Goal: Transaction & Acquisition: Purchase product/service

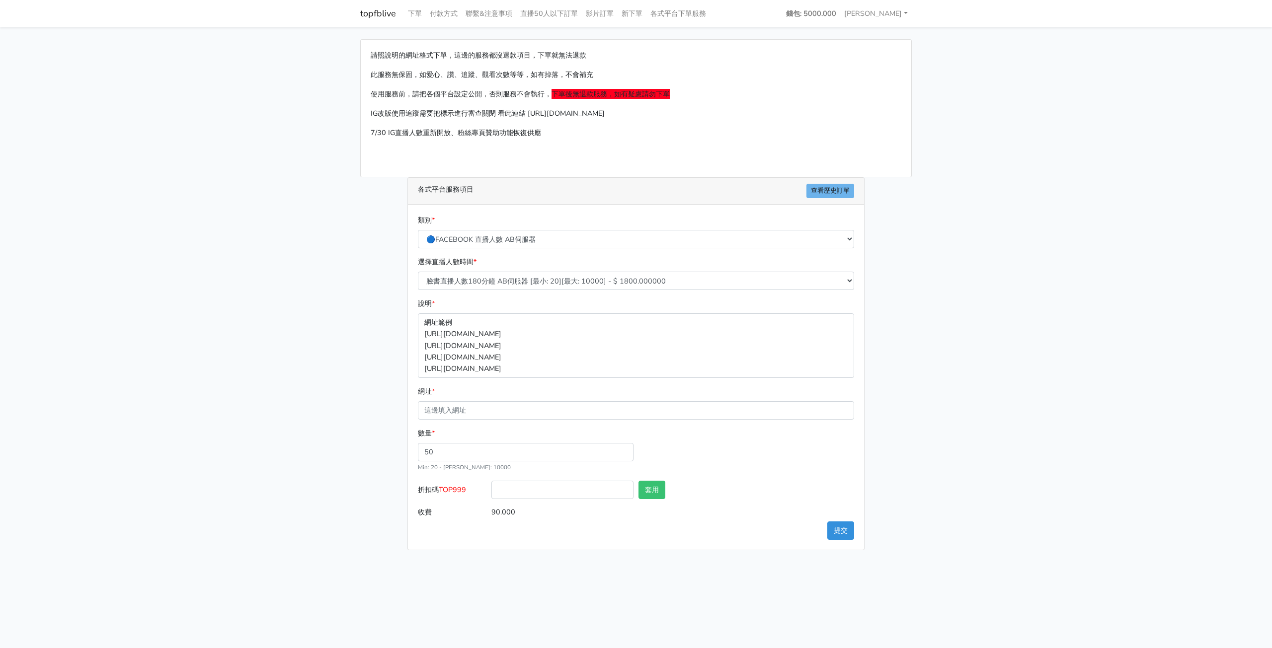
select select "🔵FACEBOOK 直播人數 AB伺服器"
select select "610"
click at [523, 492] on input "折扣碼 TOP999" at bounding box center [562, 490] width 142 height 18
click at [706, 465] on div "數量 * 50 Min: 20 - Max: 10000" at bounding box center [635, 454] width 441 height 53
click at [589, 482] on input "折扣碼 TOP999" at bounding box center [562, 490] width 142 height 18
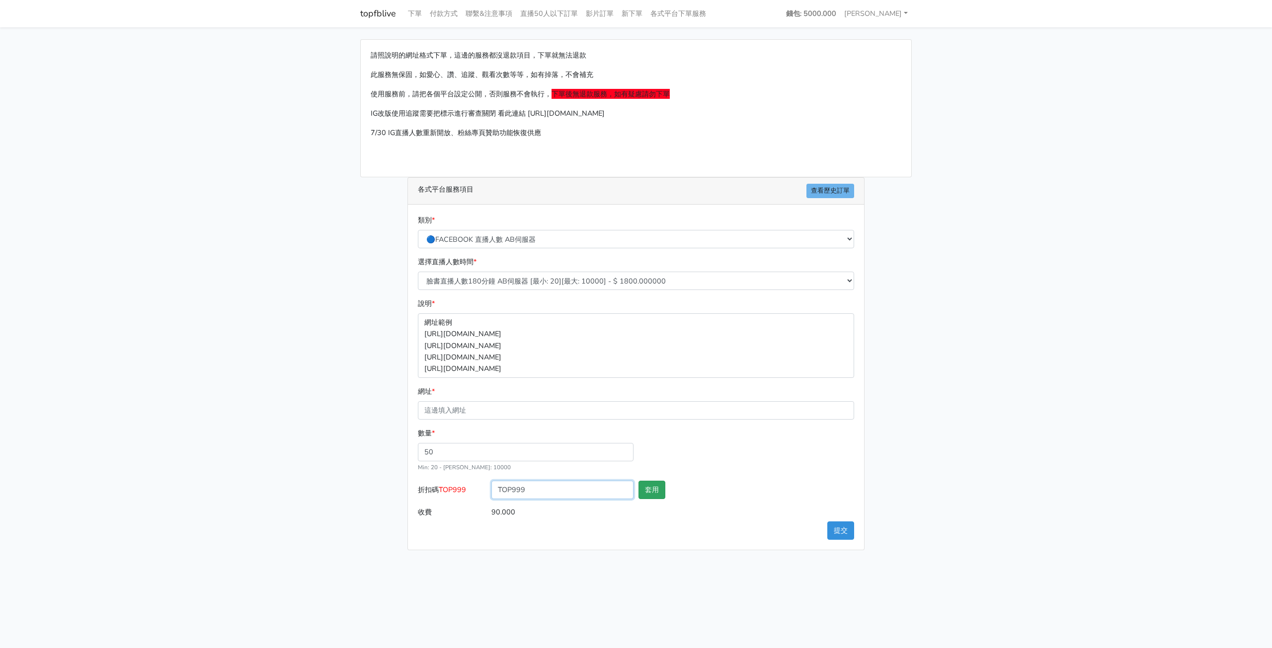
type input "TOP999"
click at [639, 488] on button "套用" at bounding box center [651, 490] width 27 height 18
type input "套用失敗"
click at [711, 435] on div "數量 * 50 Min: 20 - Max: 10000" at bounding box center [635, 454] width 441 height 53
click at [421, 12] on link "下單" at bounding box center [415, 13] width 22 height 19
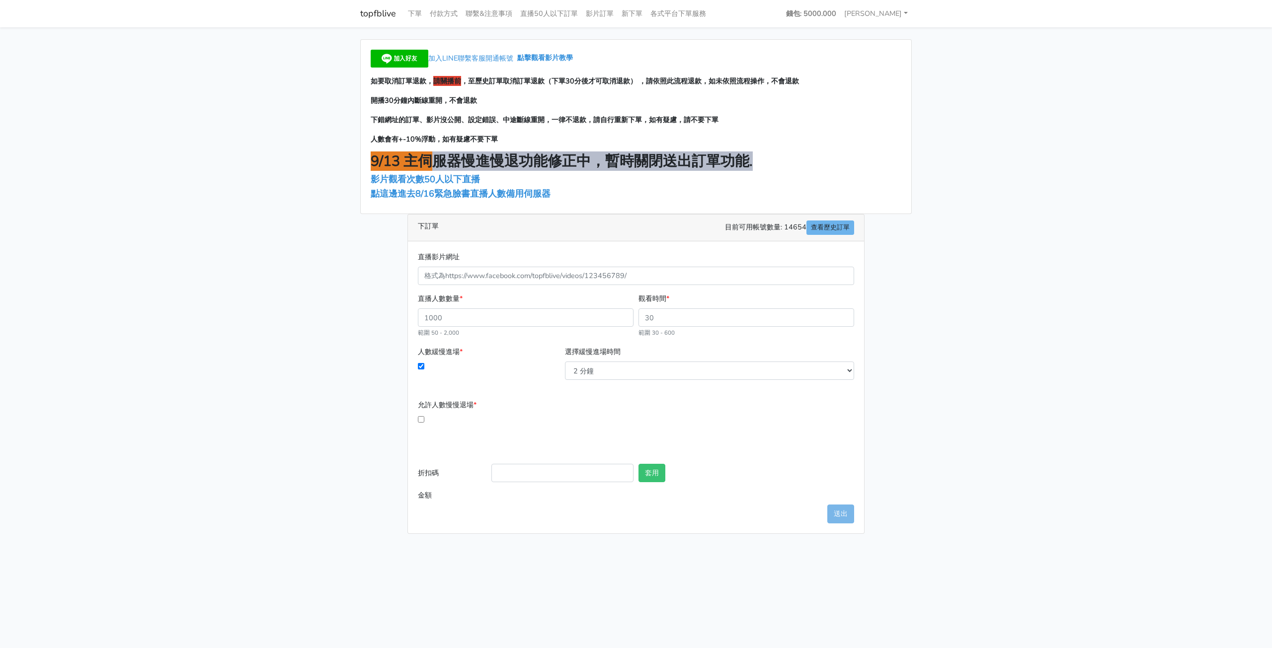
drag, startPoint x: 435, startPoint y: 157, endPoint x: 750, endPoint y: 168, distance: 315.7
click at [750, 168] on span "9/13 主伺服器慢進慢退功能修正中，暫時關閉送出訂單功能." at bounding box center [562, 161] width 382 height 19
click at [411, 195] on span "點這邊進去8/16緊急臉書直播人數備用伺服器" at bounding box center [461, 194] width 180 height 12
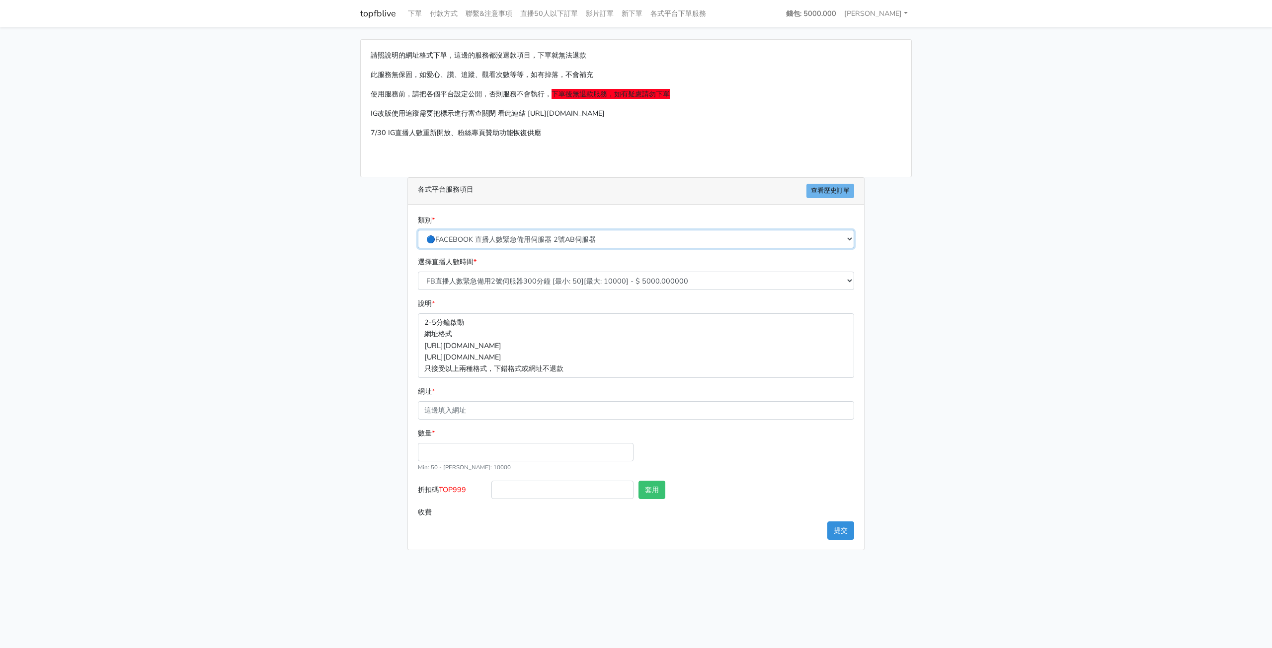
click at [502, 238] on select "🔵FACEBOOK 直播人數緊急備用伺服器 2號AB伺服器 🔵FACEBOOK 網軍專用貼文留言 安全保密 🔵FACEBOOK 直播人數緊急備用伺服器 J1 …" at bounding box center [636, 239] width 436 height 18
select select "🔵FACEBOOK 直播人數伺服器 自然增加人數 J1A伺服器"
click at [418, 230] on select "🔵FACEBOOK 直播人數緊急備用伺服器 2號AB伺服器 🔵FACEBOOK 網軍專用貼文留言 安全保密 🔵FACEBOOK 直播人數緊急備用伺服器 J1 …" at bounding box center [636, 239] width 436 height 18
click at [442, 448] on input "數量 *" at bounding box center [526, 452] width 216 height 18
type input "50"
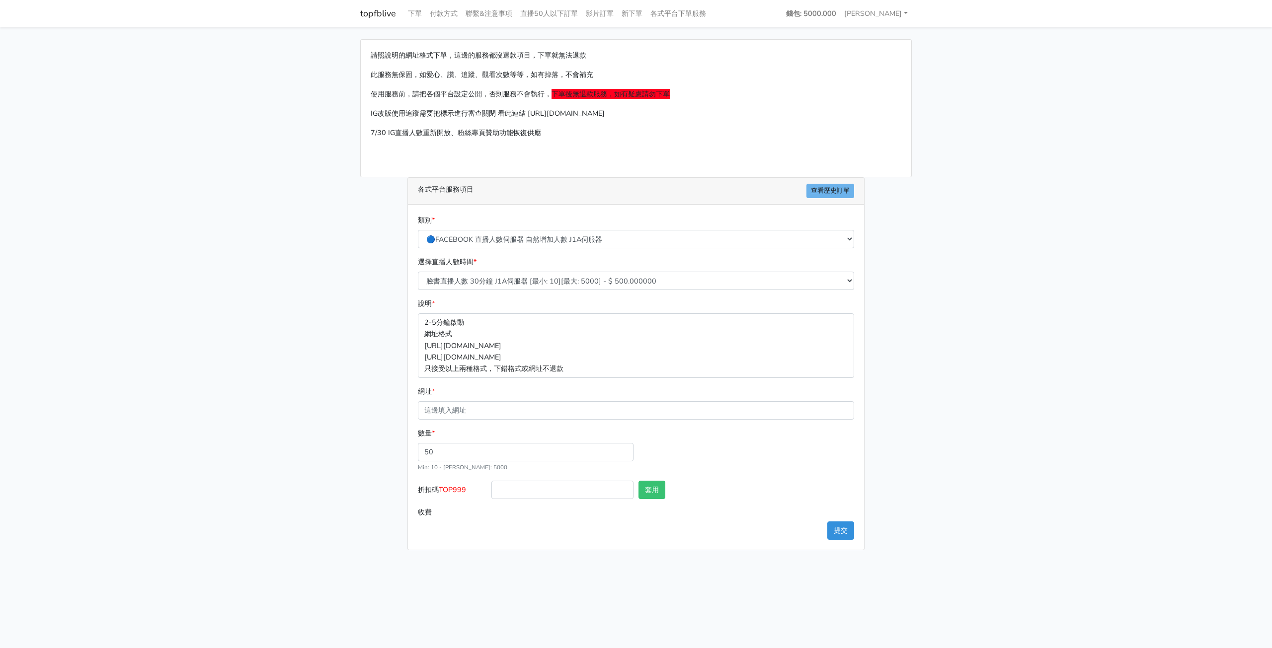
type input "25.000"
click at [763, 445] on div "數量 * 50 Min: 10 - Max: 5000" at bounding box center [635, 454] width 441 height 53
click at [626, 281] on select "臉書直播人數 30分鐘 J1A伺服器 [最小: 10][最大: 5000] - $ 500.000000 臉書直播人數 60分鐘 J1A伺服器 [最小: 10…" at bounding box center [636, 281] width 436 height 18
select select "624"
click at [418, 272] on select "臉書直播人數 30分鐘 J1A伺服器 [最小: 10][最大: 5000] - $ 500.000000 臉書直播人數 60分鐘 J1A伺服器 [最小: 10…" at bounding box center [636, 281] width 436 height 18
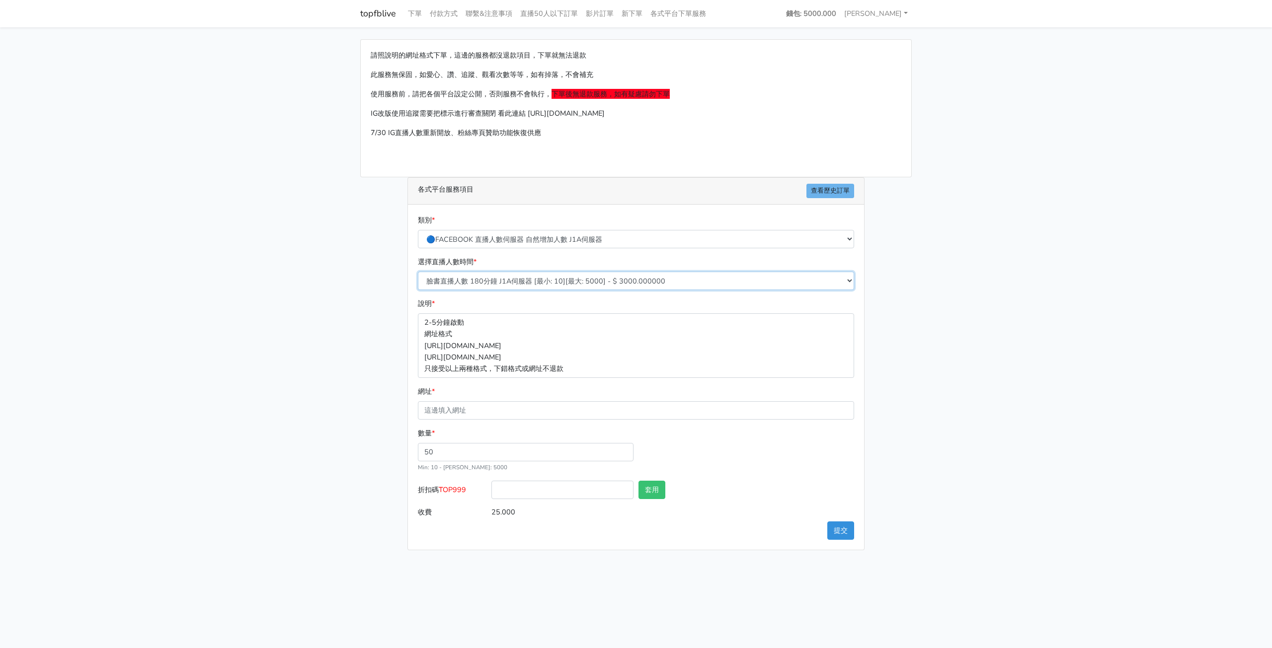
type input "150.000"
click at [553, 268] on div "選擇直播人數時間 * 臉書直播人數 30分鐘 J1A伺服器 [最小: 10][最大: 5000] - $ 500.000000 臉書直播人數 60分鐘 J1A…" at bounding box center [635, 273] width 441 height 34
click at [556, 275] on select "臉書直播人數 30分鐘 J1A伺服器 [最小: 10][最大: 5000] - $ 500.000000 臉書直播人數 60分鐘 J1A伺服器 [最小: 10…" at bounding box center [636, 281] width 436 height 18
click at [418, 272] on select "臉書直播人數 30分鐘 J1A伺服器 [最小: 10][最大: 5000] - $ 500.000000 臉書直播人數 60分鐘 J1A伺服器 [最小: 10…" at bounding box center [636, 281] width 436 height 18
click at [524, 455] on input "50" at bounding box center [526, 452] width 216 height 18
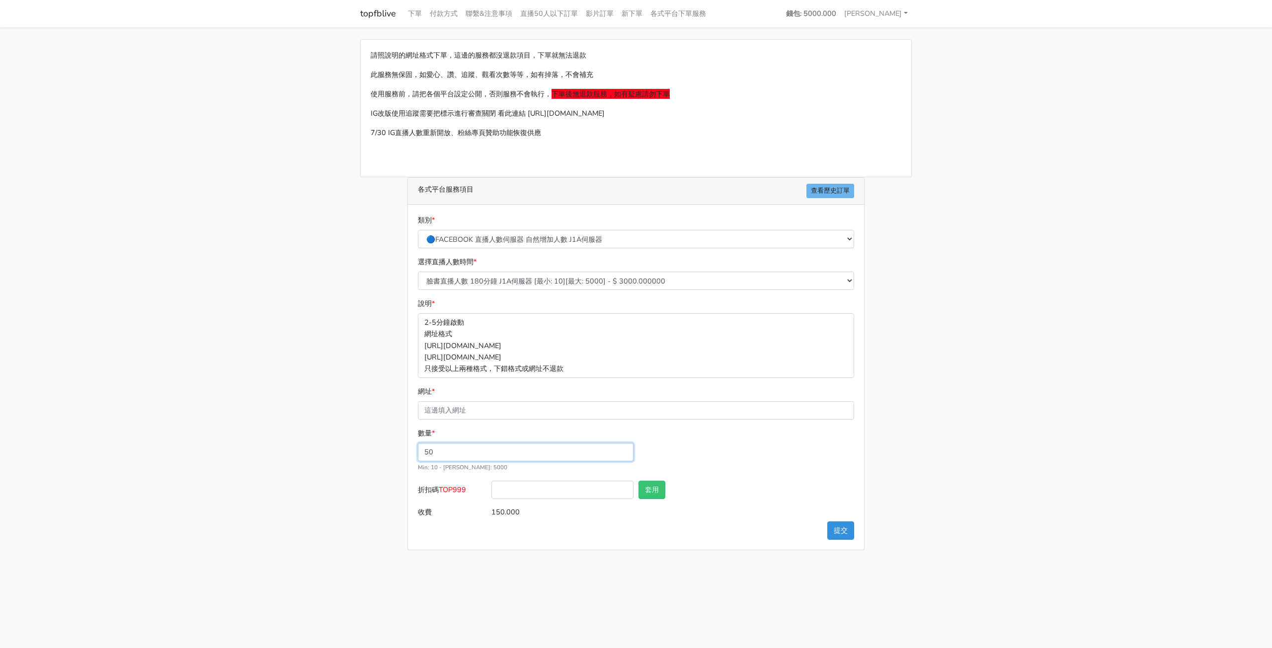
click at [524, 455] on input "50" at bounding box center [526, 452] width 216 height 18
type input "200"
type input "600.000"
click at [769, 466] on div "數量 * 200 Min: 10 - Max: 5000" at bounding box center [635, 454] width 441 height 53
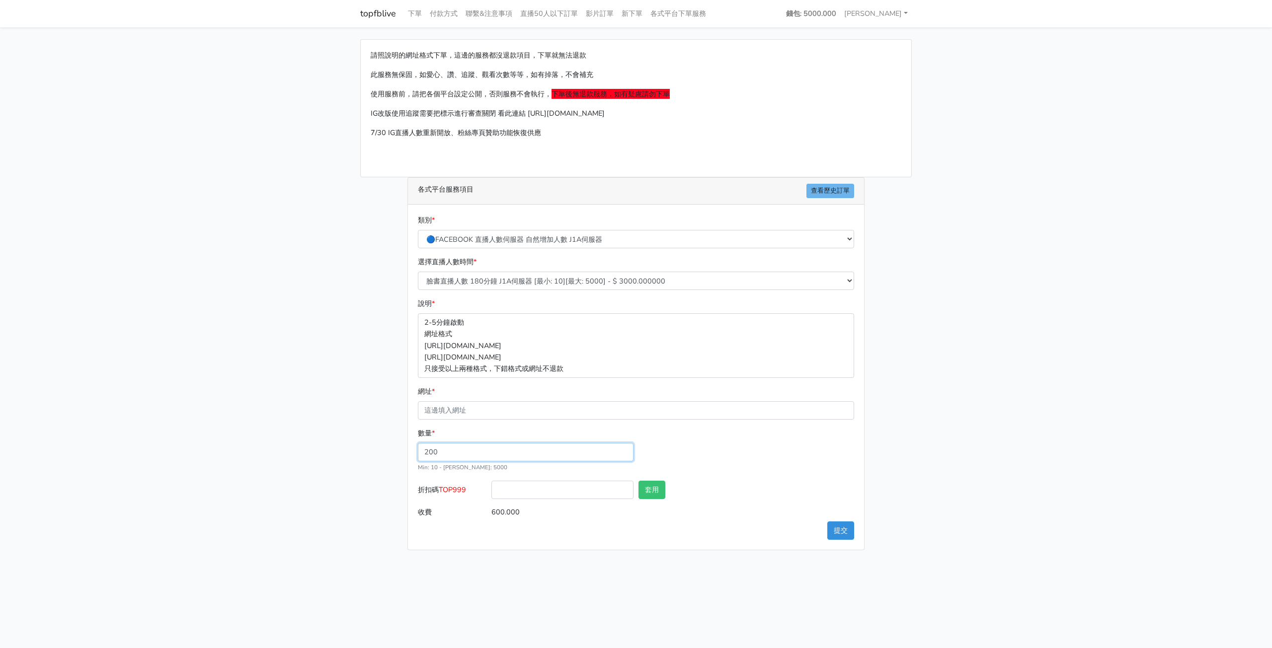
click at [464, 454] on input "200" at bounding box center [526, 452] width 216 height 18
click at [463, 454] on input "200" at bounding box center [526, 452] width 216 height 18
type input "50"
type input "150.000"
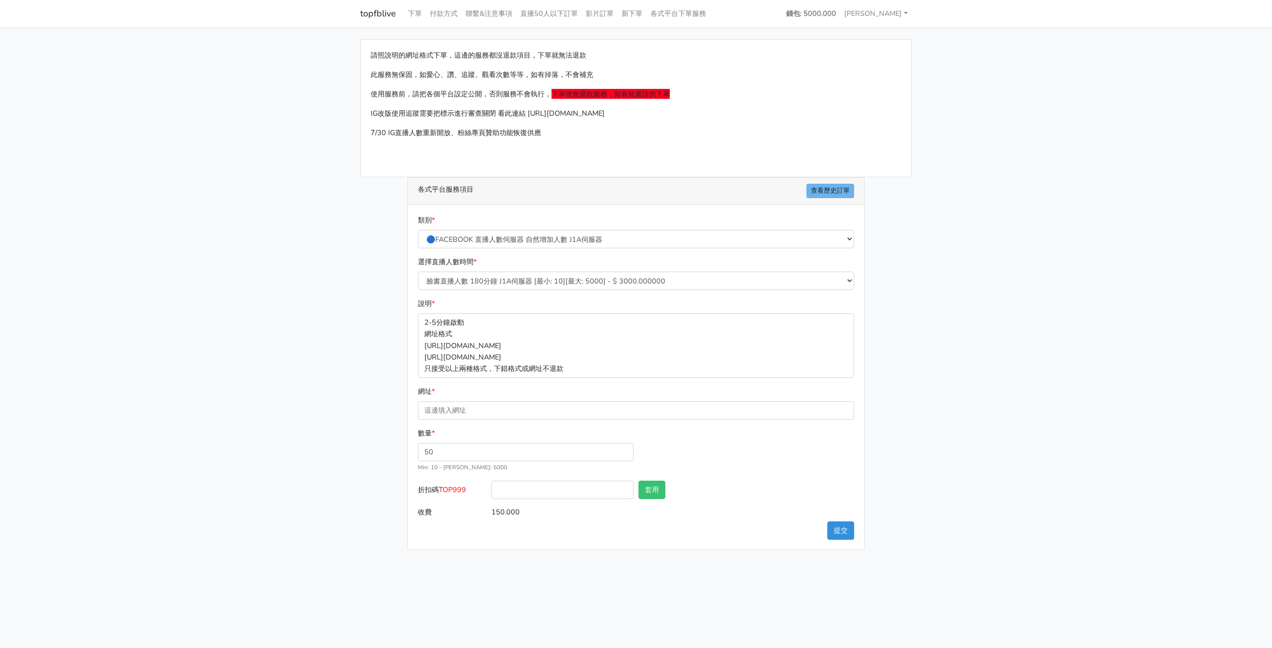
click at [713, 449] on div "數量 * 50 Min: 10 - Max: 5000" at bounding box center [635, 454] width 441 height 53
click at [810, 456] on div "數量 * 50 Min: 10 - Max: 5000" at bounding box center [635, 454] width 441 height 53
click at [1111, 420] on main "請照說明的網址格式下單，這邊的服務都沒退款項目，下單就無法退款 此服務無保固，如愛心、讚、追蹤、觀看次數等等，如有掉落，不會補充 使用服務前，請把各個平台設定…" at bounding box center [636, 294] width 1272 height 535
click at [507, 412] on input "網址 *" at bounding box center [636, 410] width 436 height 18
paste input "[URL][DOMAIN_NAME][DOMAIN_NAME]"
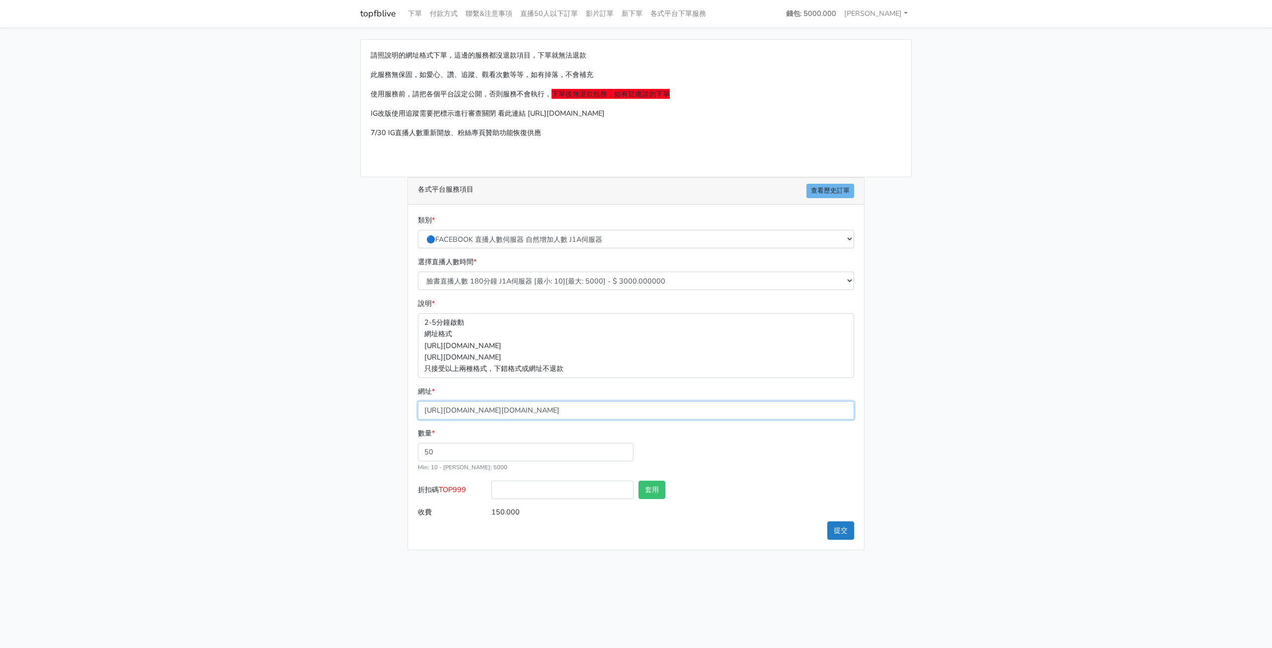
type input "[URL][DOMAIN_NAME][DOMAIN_NAME]"
click at [845, 530] on button "提交" at bounding box center [840, 531] width 27 height 18
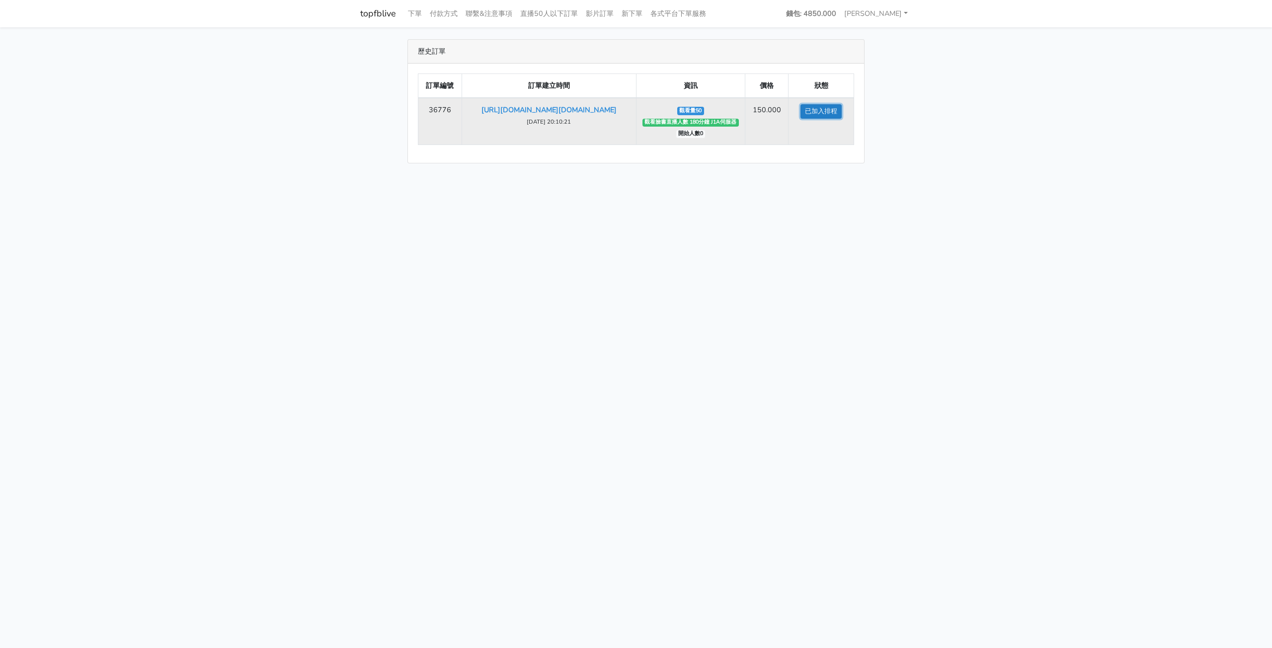
click at [831, 111] on button "已加入排程" at bounding box center [820, 111] width 41 height 14
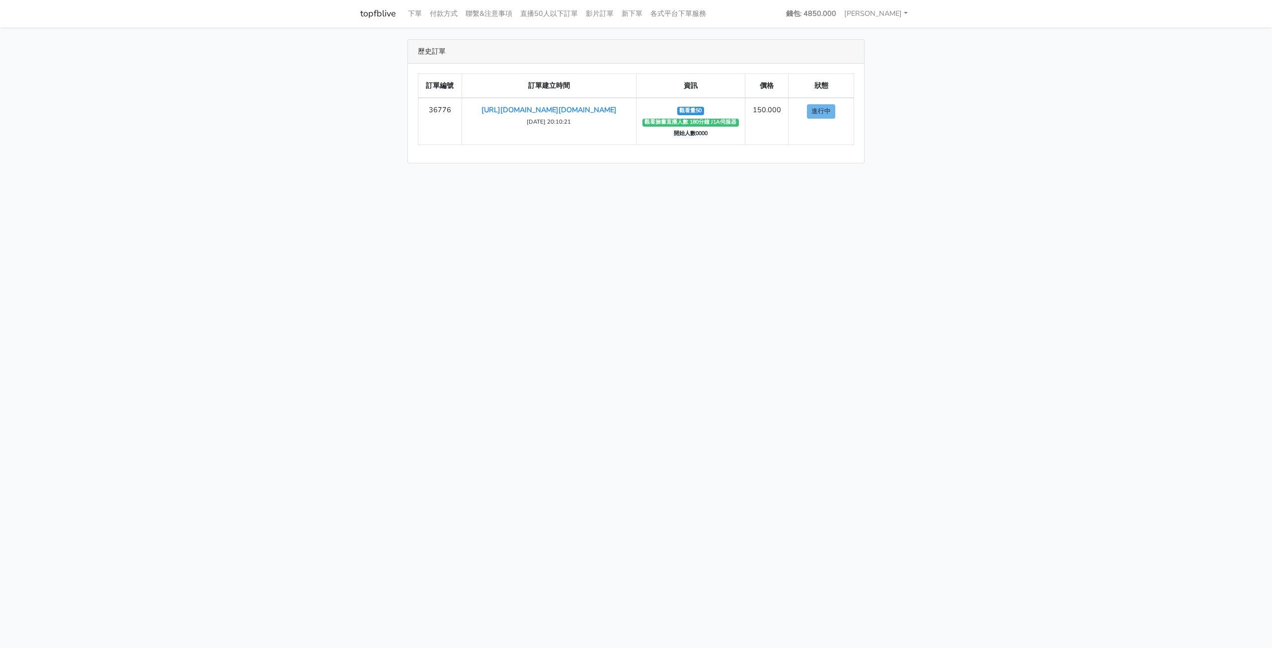
click at [862, 175] on html "topfblive 下單 付款方式 聯繫&注意事項 直播50人以下訂單 影片訂單 新下單 各式平台下單服務 錢包: 4850.000" at bounding box center [636, 87] width 1272 height 175
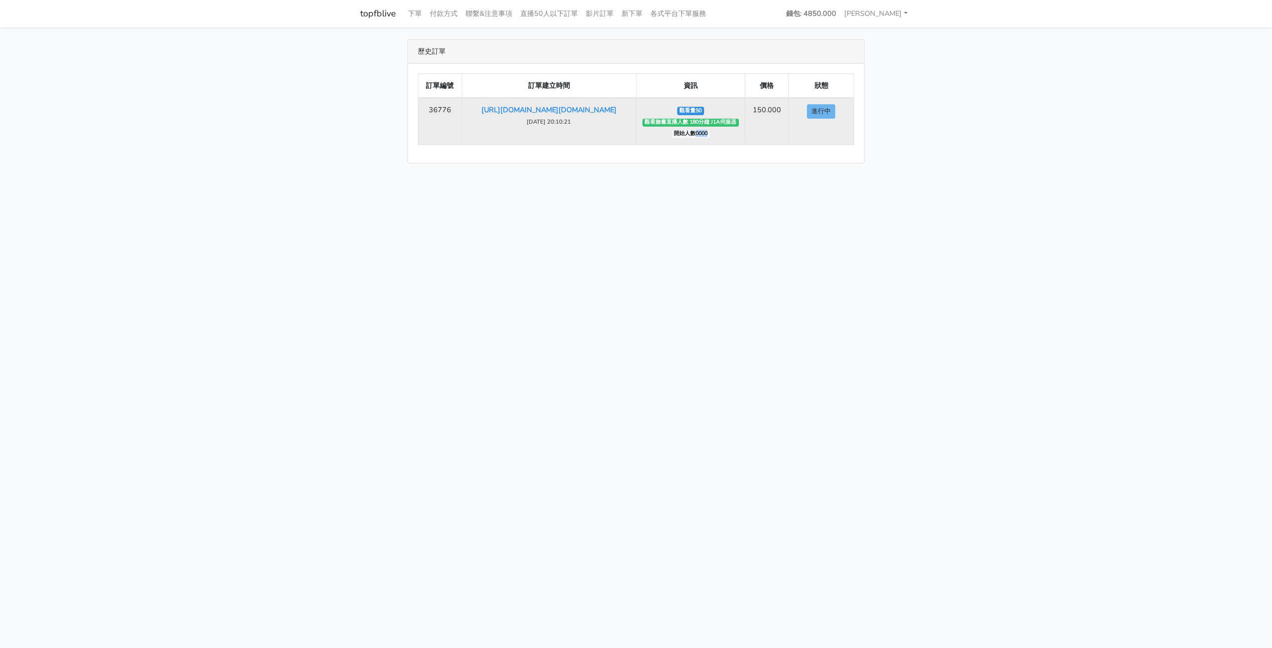
drag, startPoint x: 695, startPoint y: 133, endPoint x: 715, endPoint y: 134, distance: 20.4
click at [715, 134] on td "觀看量50 觀看臉書直播人數 180分鐘 J1A伺服器 開始人數0000" at bounding box center [690, 121] width 109 height 47
click at [679, 135] on span "開始人數0000" at bounding box center [691, 134] width 38 height 8
click at [723, 135] on td "觀看量50 觀看臉書直播人數 180分鐘 J1A伺服器 開始人數0000" at bounding box center [690, 121] width 109 height 47
